Goal: Task Accomplishment & Management: Complete application form

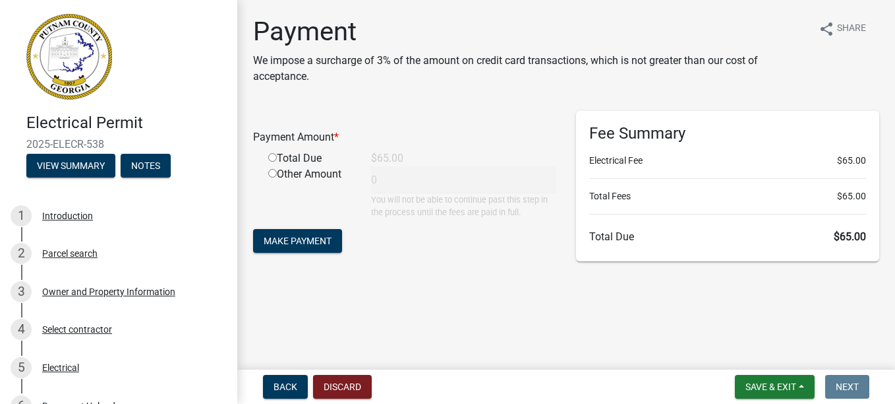
click at [272, 155] on input "radio" at bounding box center [272, 157] width 9 height 9
radio input "true"
type input "65"
click at [285, 245] on span "Make Payment" at bounding box center [298, 240] width 68 height 11
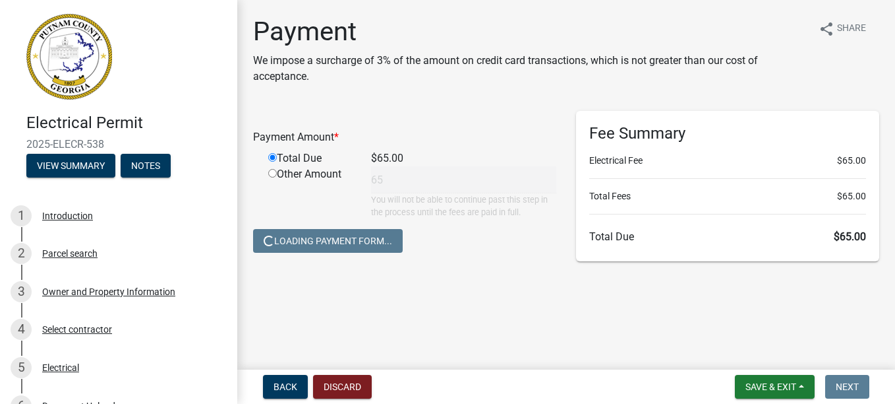
click at [269, 160] on input "radio" at bounding box center [272, 157] width 9 height 9
click at [274, 156] on input "radio" at bounding box center [272, 157] width 9 height 9
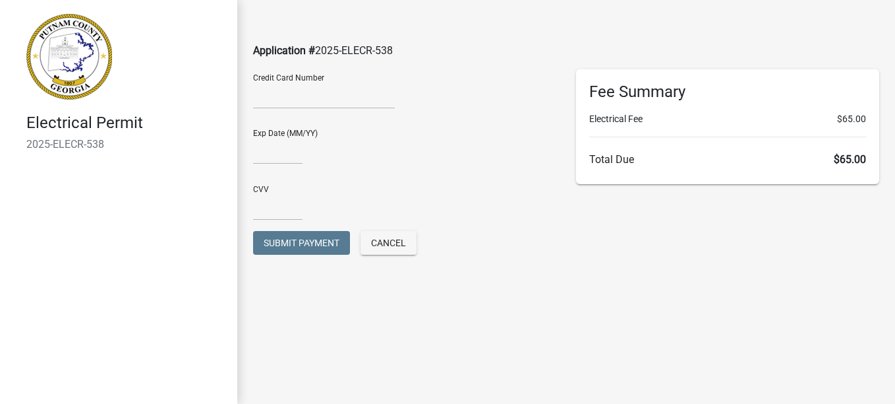
click at [320, 106] on div at bounding box center [324, 97] width 142 height 21
click at [291, 135] on div "Exp Date (MM/YY)" at bounding box center [404, 141] width 303 height 45
click at [274, 142] on input "text" at bounding box center [277, 150] width 49 height 27
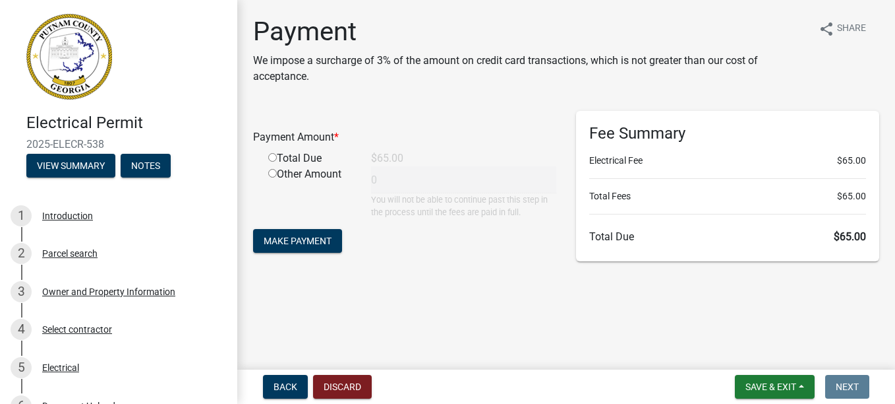
click at [274, 157] on input "radio" at bounding box center [272, 157] width 9 height 9
radio input "true"
type input "65"
click at [289, 238] on span "Make Payment" at bounding box center [298, 240] width 68 height 11
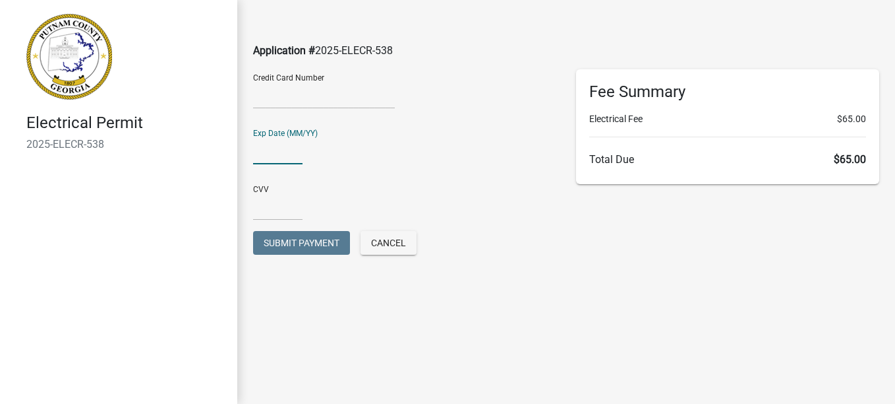
click at [278, 147] on input "text" at bounding box center [277, 150] width 49 height 27
type input "04/29"
click at [266, 205] on input "text" at bounding box center [277, 206] width 49 height 27
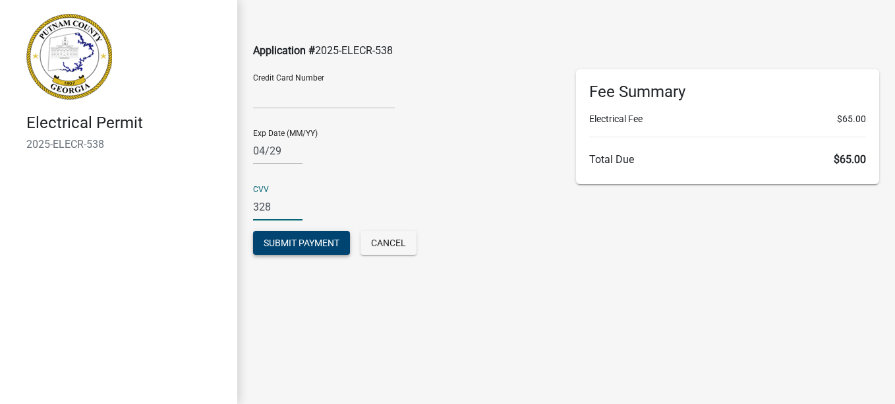
type input "328"
click at [284, 244] on span "Submit Payment" at bounding box center [302, 242] width 76 height 11
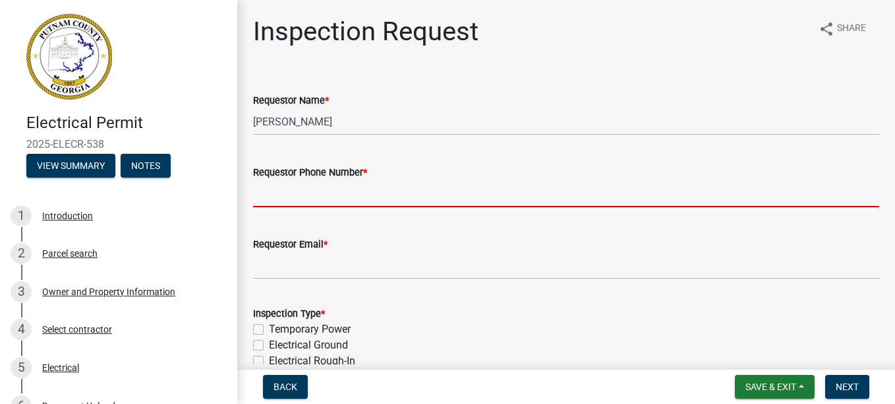
click at [282, 195] on input "Requestor Phone Number *" at bounding box center [566, 193] width 626 height 27
type input "7702060774"
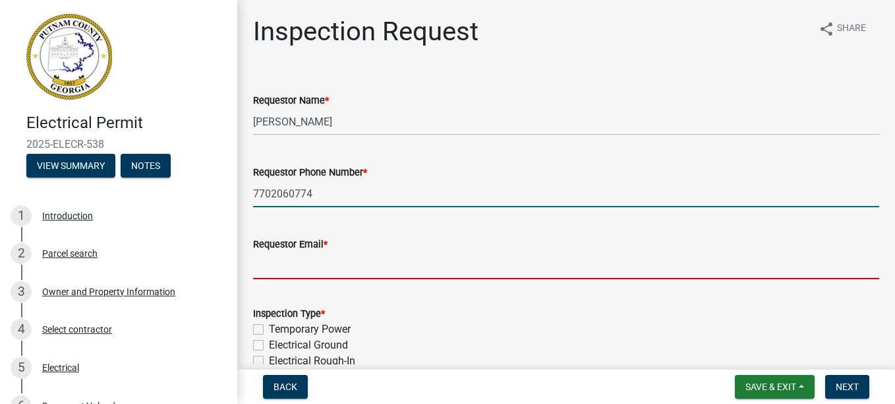
type input "bkitchens@myyahoo.com"
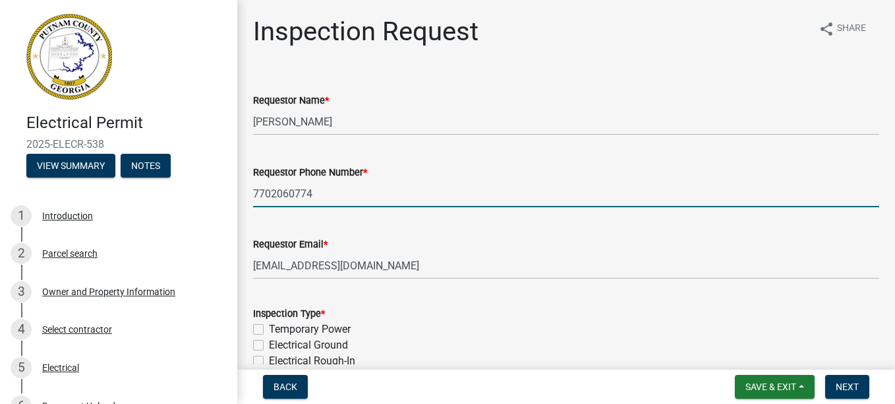
select select "9"
select select "2025"
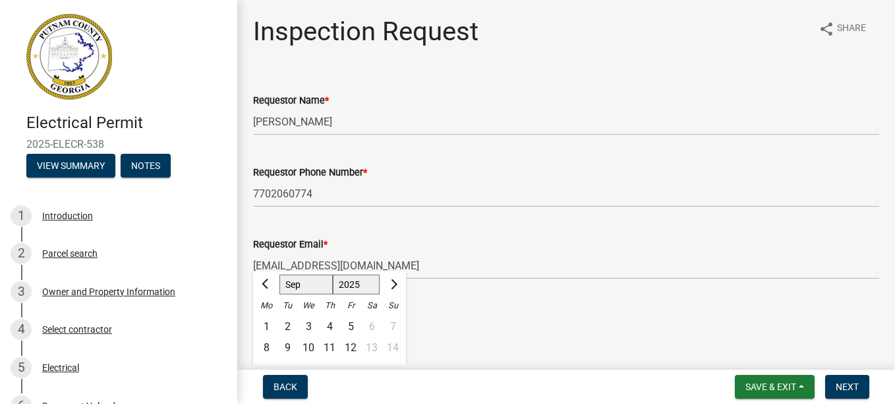
scroll to position [236, 0]
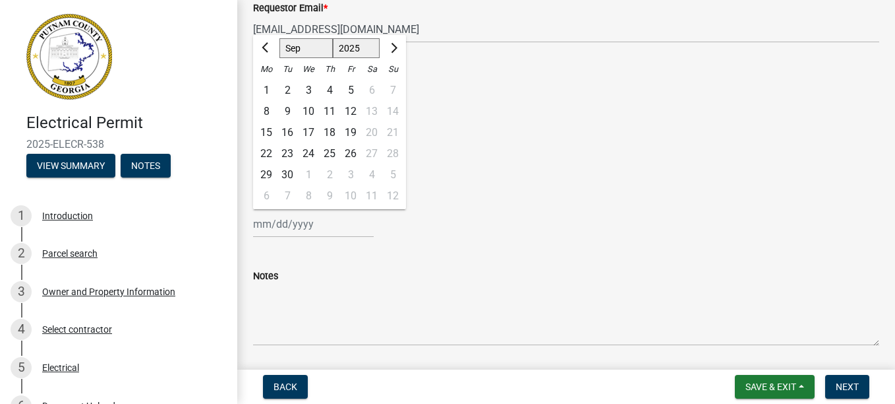
click at [527, 189] on div "Requested Date * Jan Feb Mar Apr May Jun Jul Aug Sep Oct Nov Dec 1525 1526 1527…" at bounding box center [566, 206] width 626 height 61
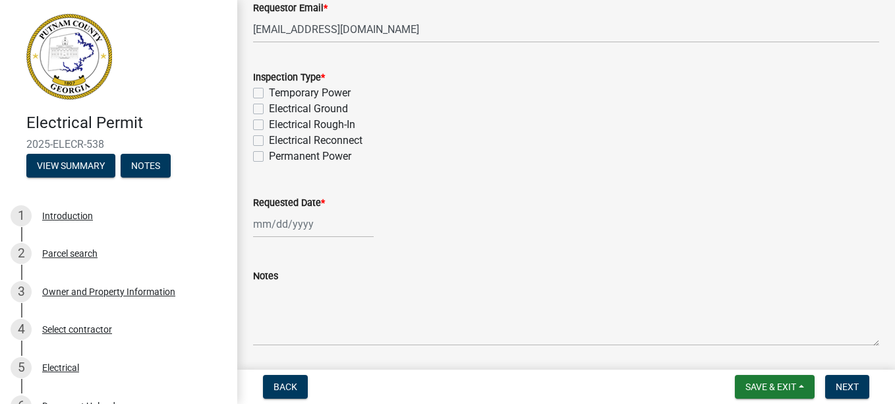
click at [269, 91] on label "Temporary Power" at bounding box center [310, 93] width 82 height 16
click at [269, 91] on input "Temporary Power" at bounding box center [273, 89] width 9 height 9
checkbox input "true"
checkbox input "false"
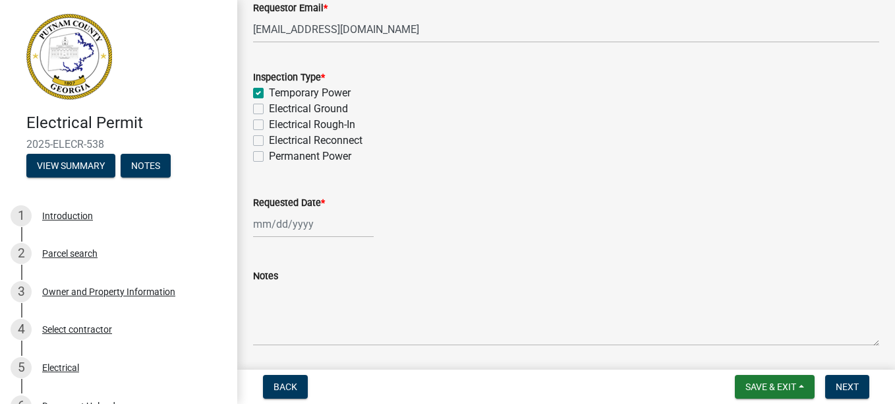
checkbox input "false"
click at [269, 156] on label "Permanent Power" at bounding box center [310, 156] width 82 height 16
click at [269, 156] on input "Permanent Power" at bounding box center [273, 152] width 9 height 9
checkbox input "true"
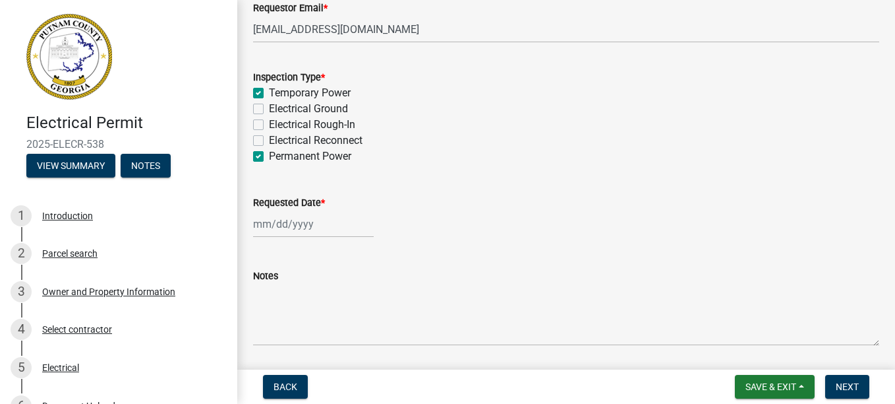
checkbox input "false"
checkbox input "true"
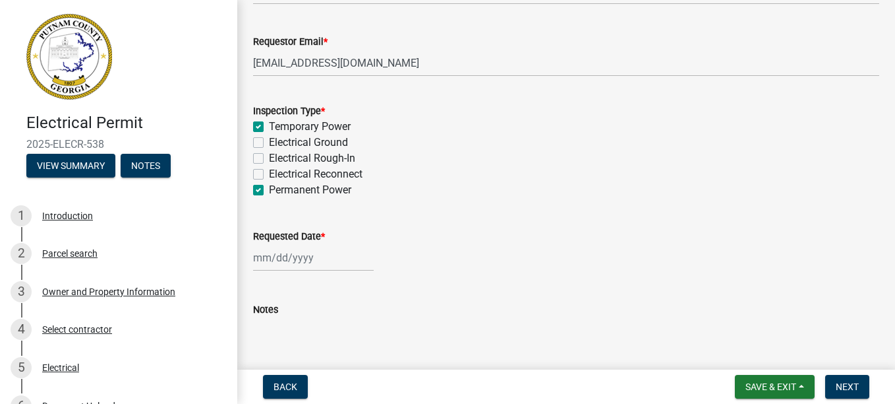
scroll to position [227, 0]
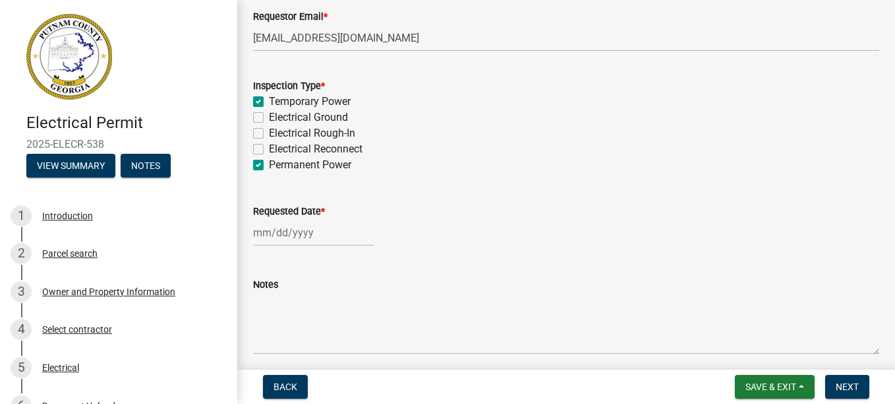
select select "9"
select select "2025"
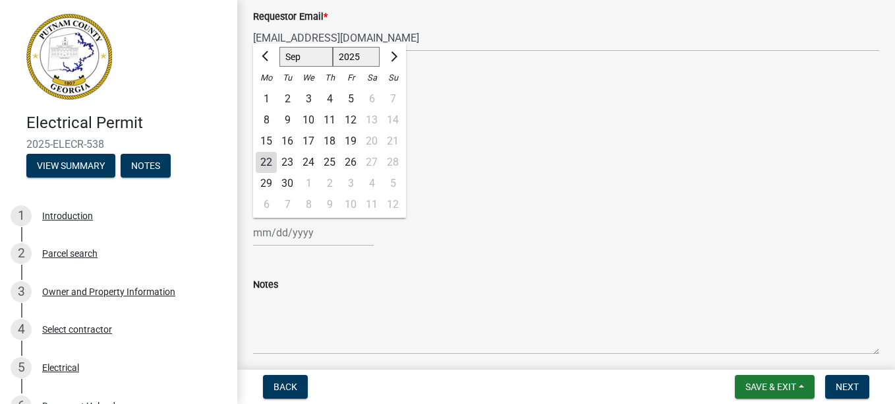
click at [295, 229] on div "Jan Feb Mar Apr May Jun Jul Aug Sep Oct Nov Dec 1525 1526 1527 1528 1529 1530 1…" at bounding box center [313, 232] width 121 height 27
click at [268, 159] on div "22" at bounding box center [266, 162] width 21 height 21
type input "09/22/2025"
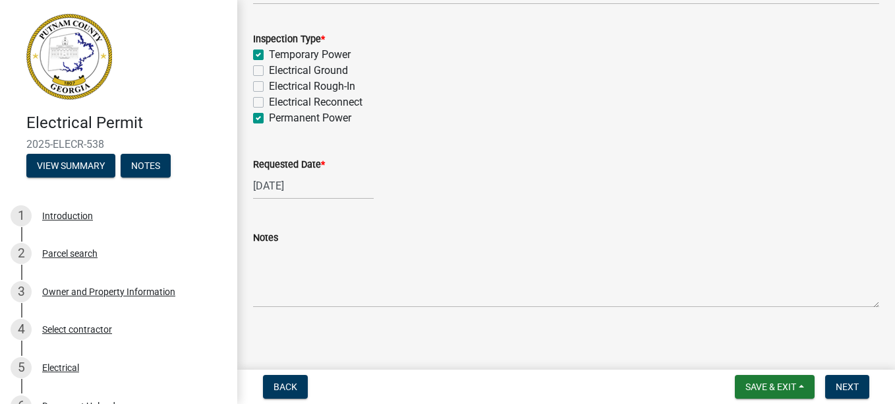
scroll to position [280, 0]
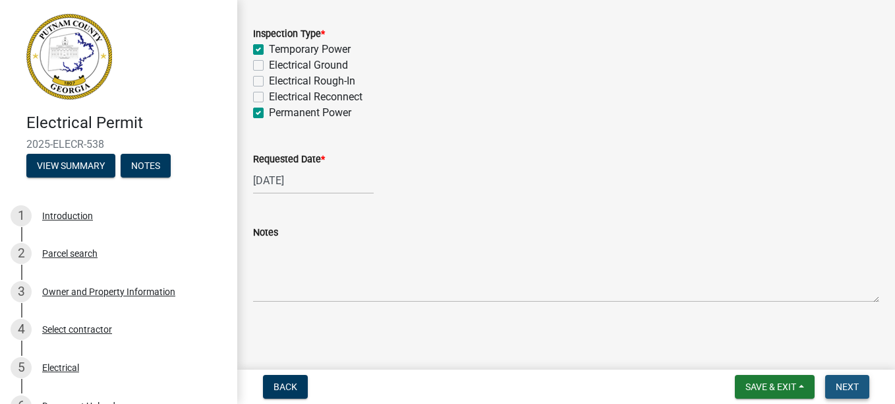
click at [845, 384] on span "Next" at bounding box center [847, 386] width 23 height 11
